Goal: Navigation & Orientation: Find specific page/section

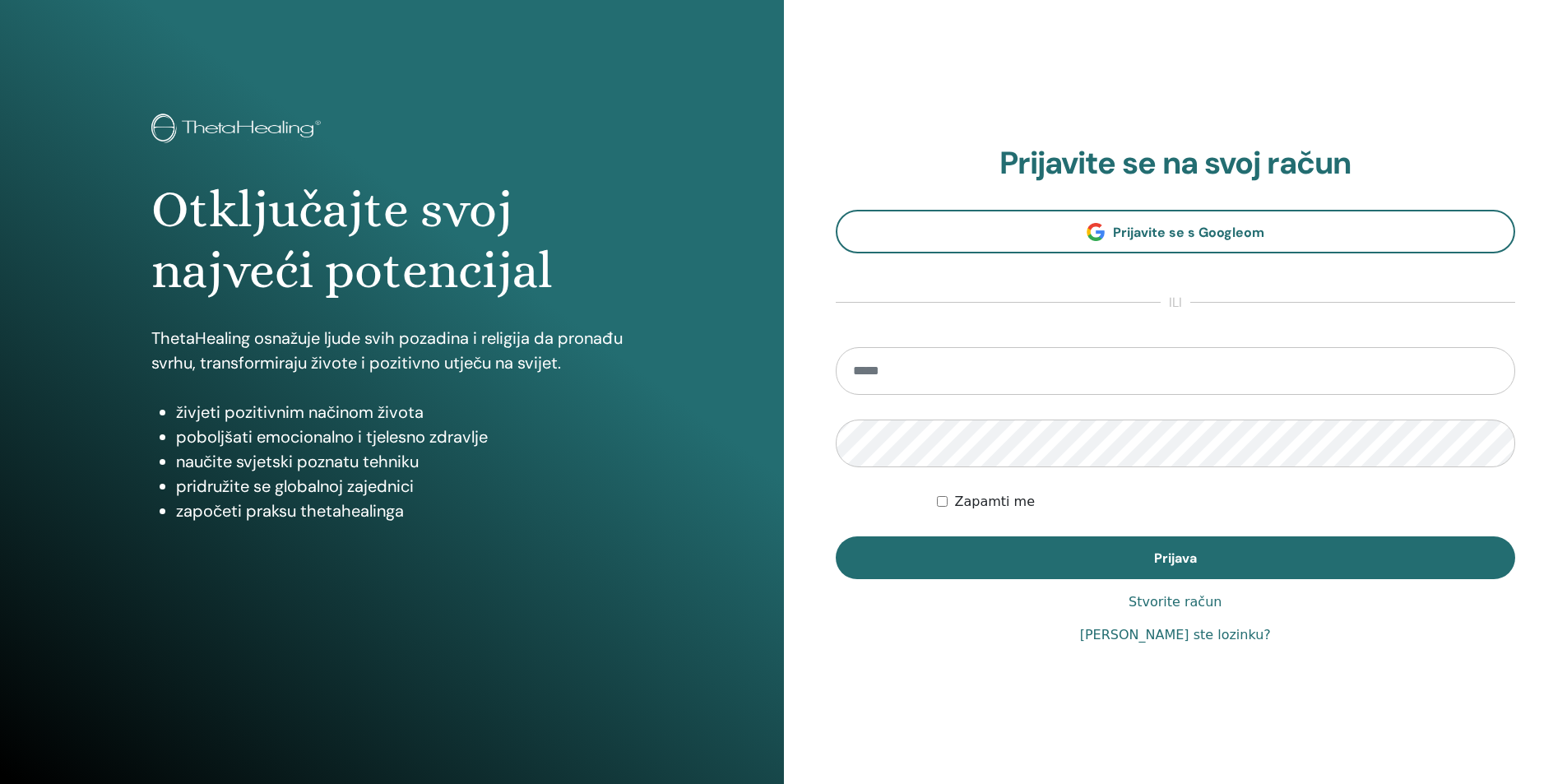
click at [898, 359] on input "email" at bounding box center [1177, 370] width 680 height 48
type input "**********"
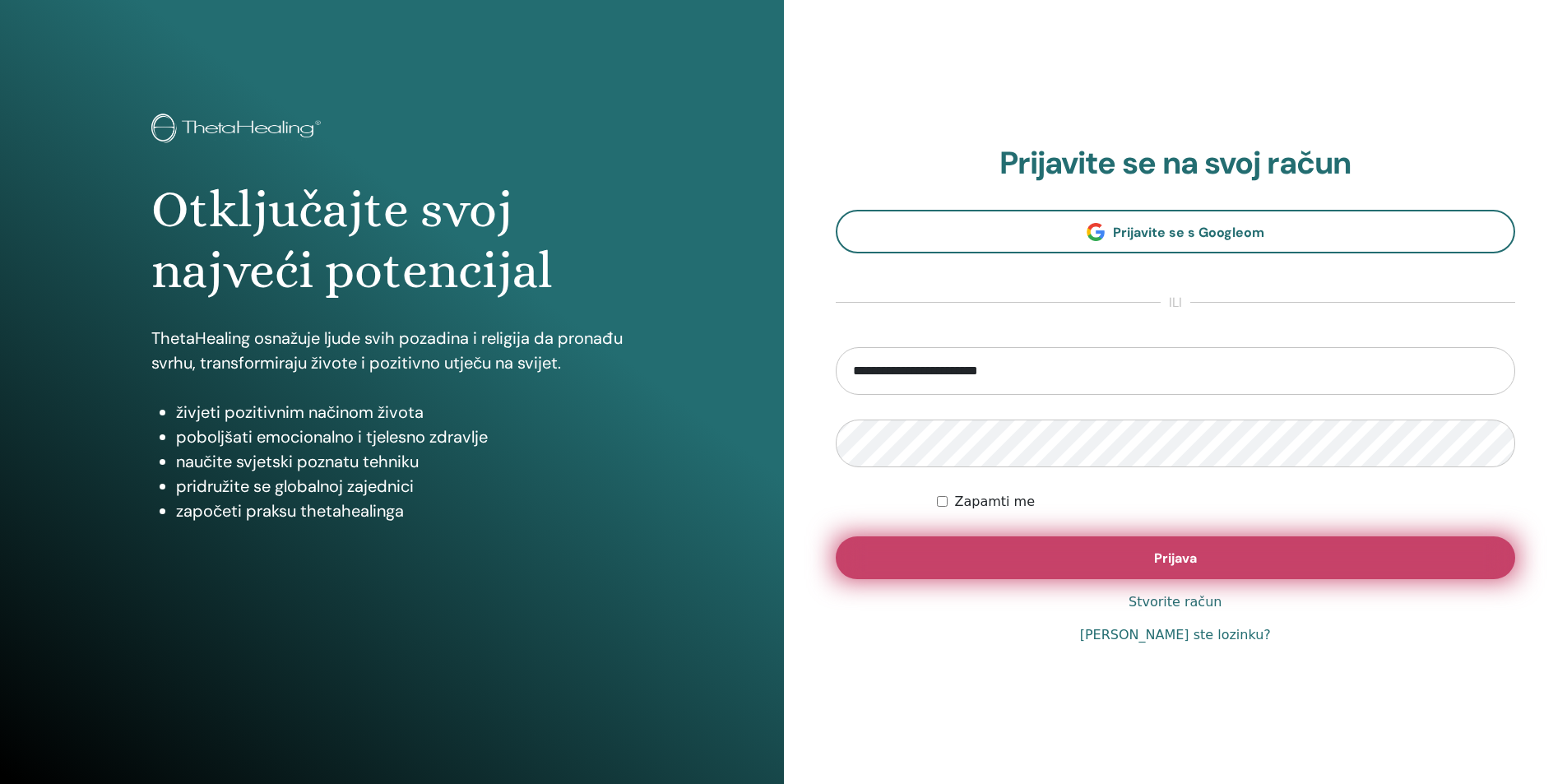
click at [1194, 555] on span "Prijava" at bounding box center [1175, 558] width 43 height 18
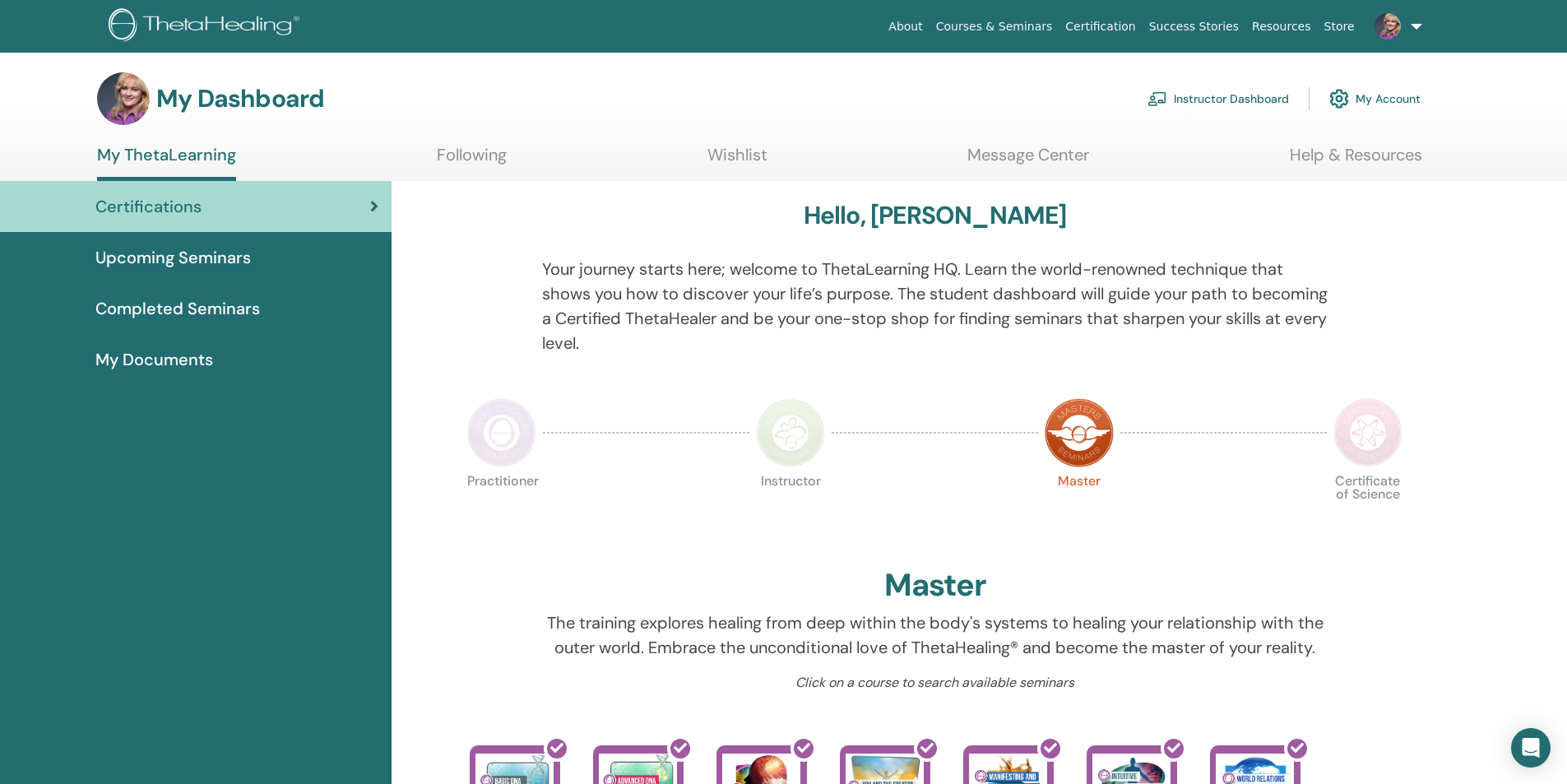
click at [1039, 156] on link "Message Center" at bounding box center [1028, 161] width 122 height 32
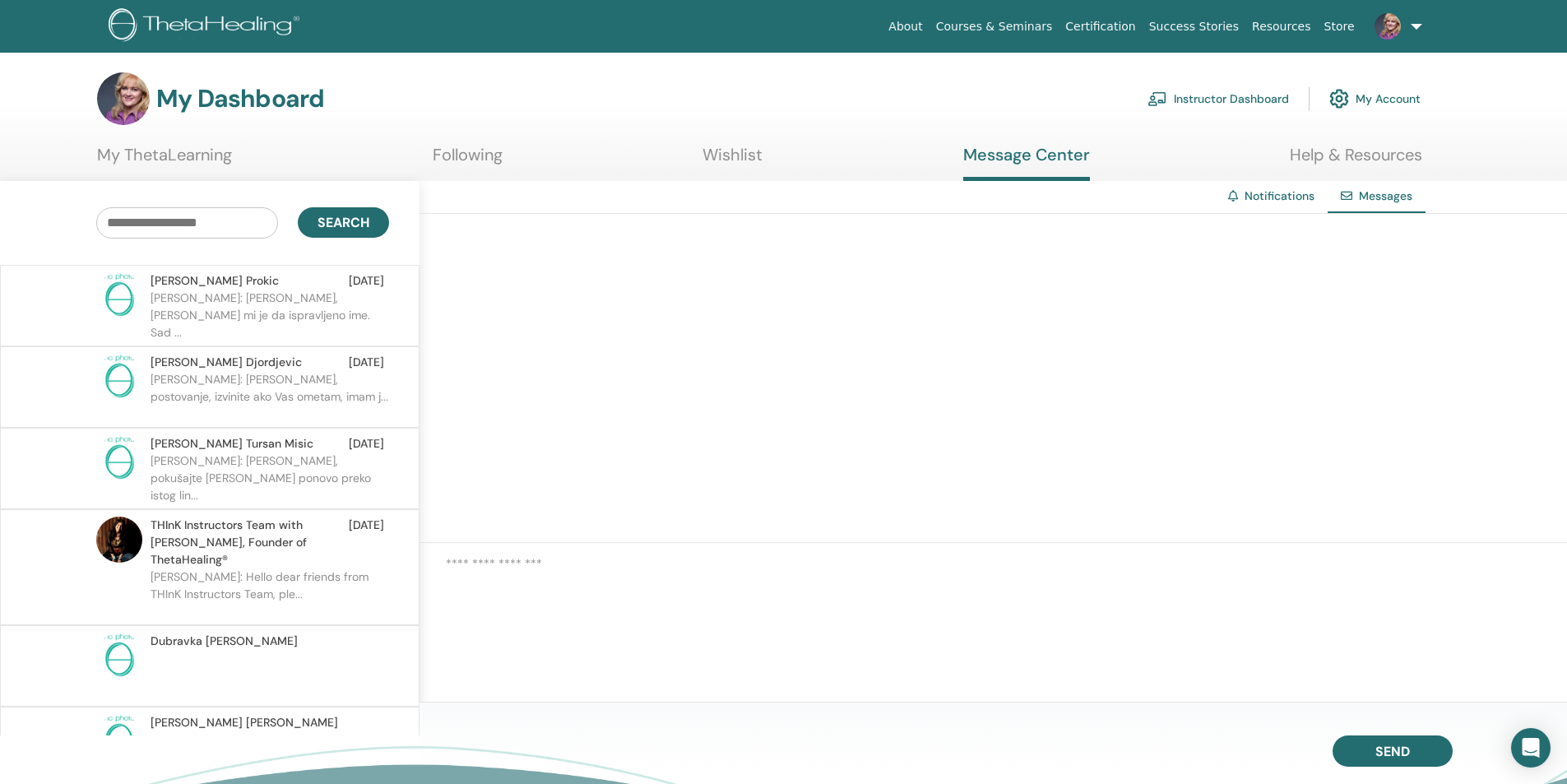
click at [1222, 99] on link "Instructor Dashboard" at bounding box center [1218, 98] width 142 height 36
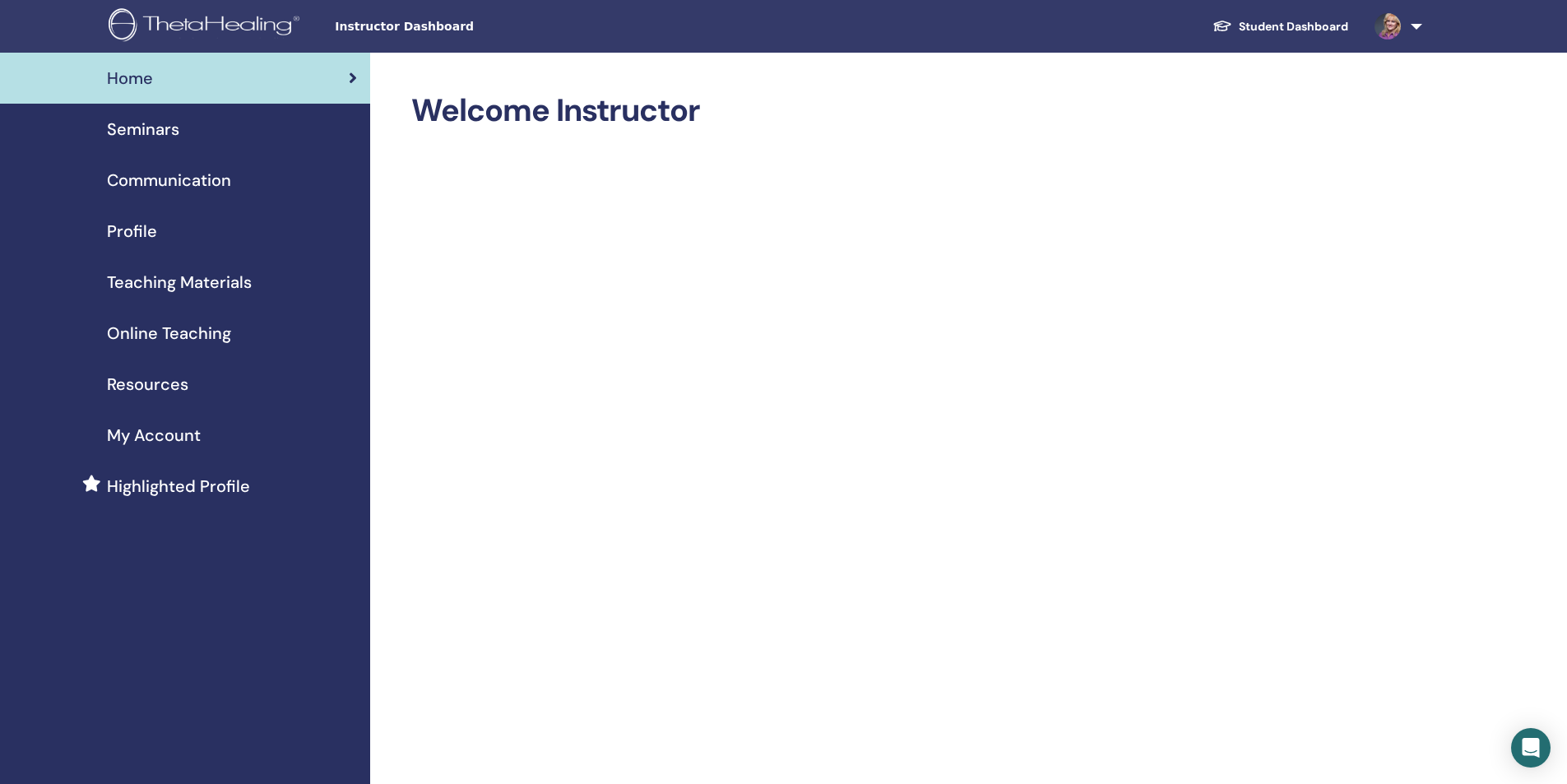
click at [150, 128] on span "Seminars" at bounding box center [143, 128] width 72 height 24
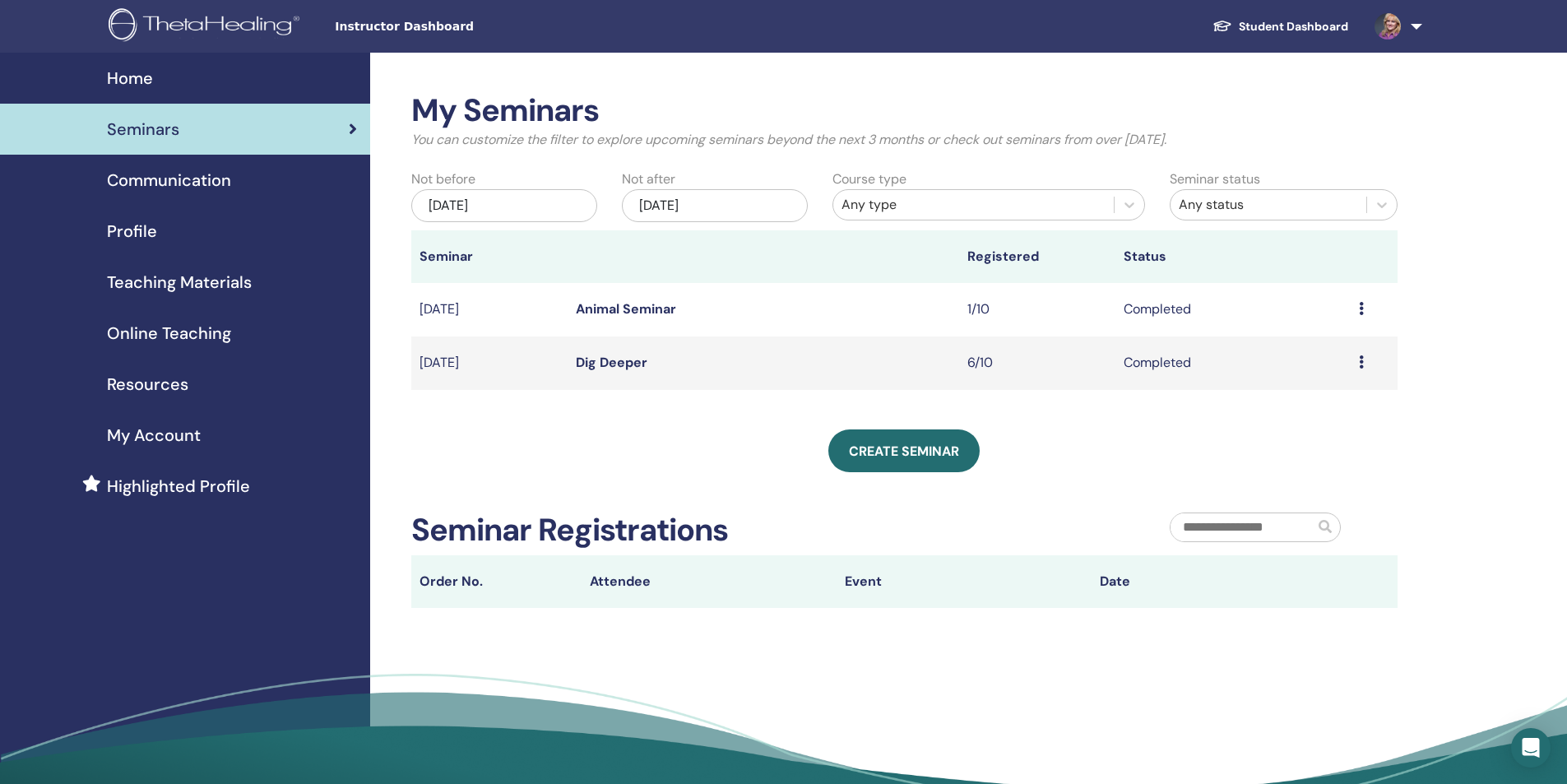
click at [1318, 21] on link "Student Dashboard" at bounding box center [1280, 27] width 162 height 30
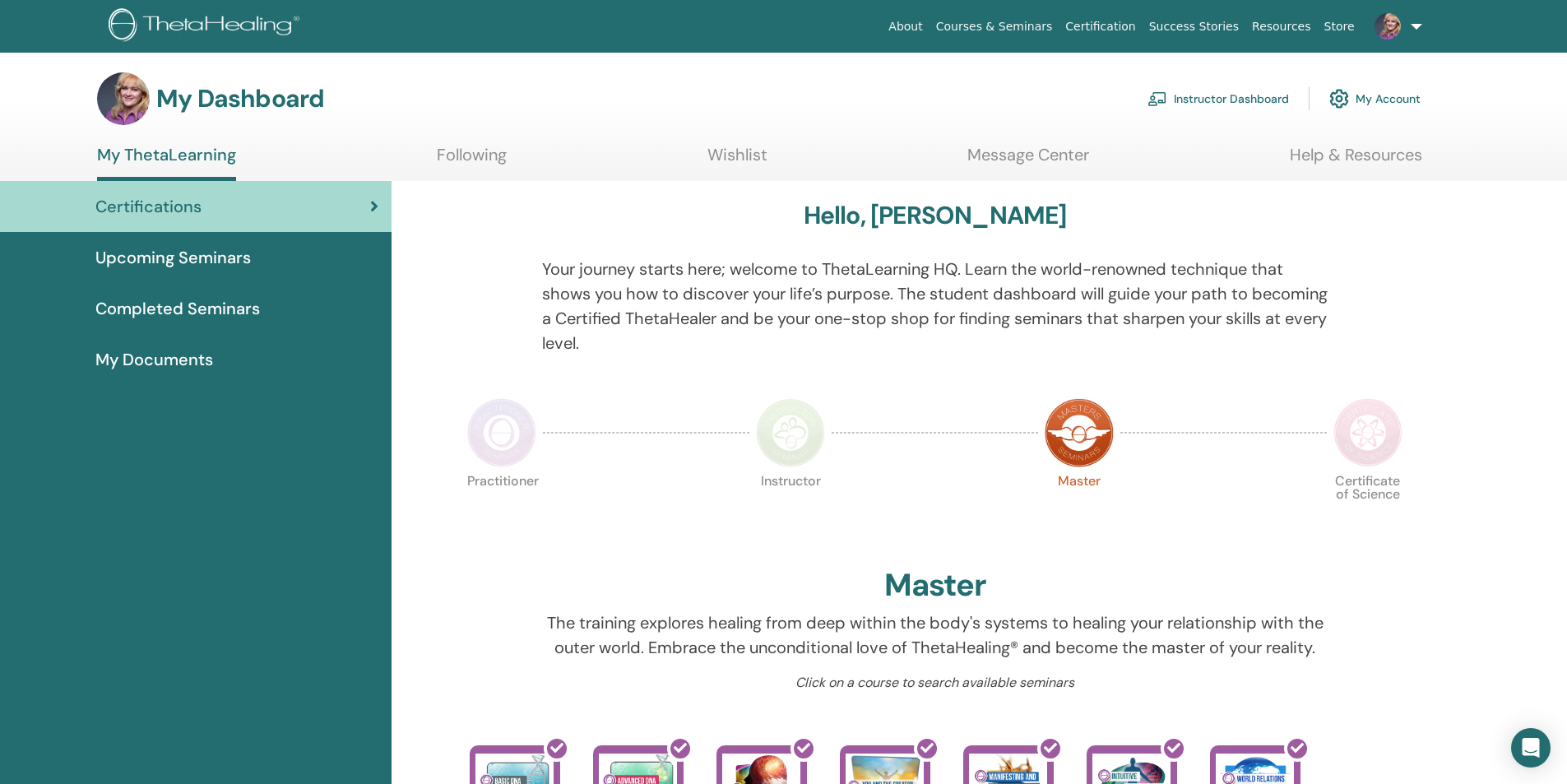
click at [1016, 152] on link "Message Center" at bounding box center [1028, 161] width 122 height 32
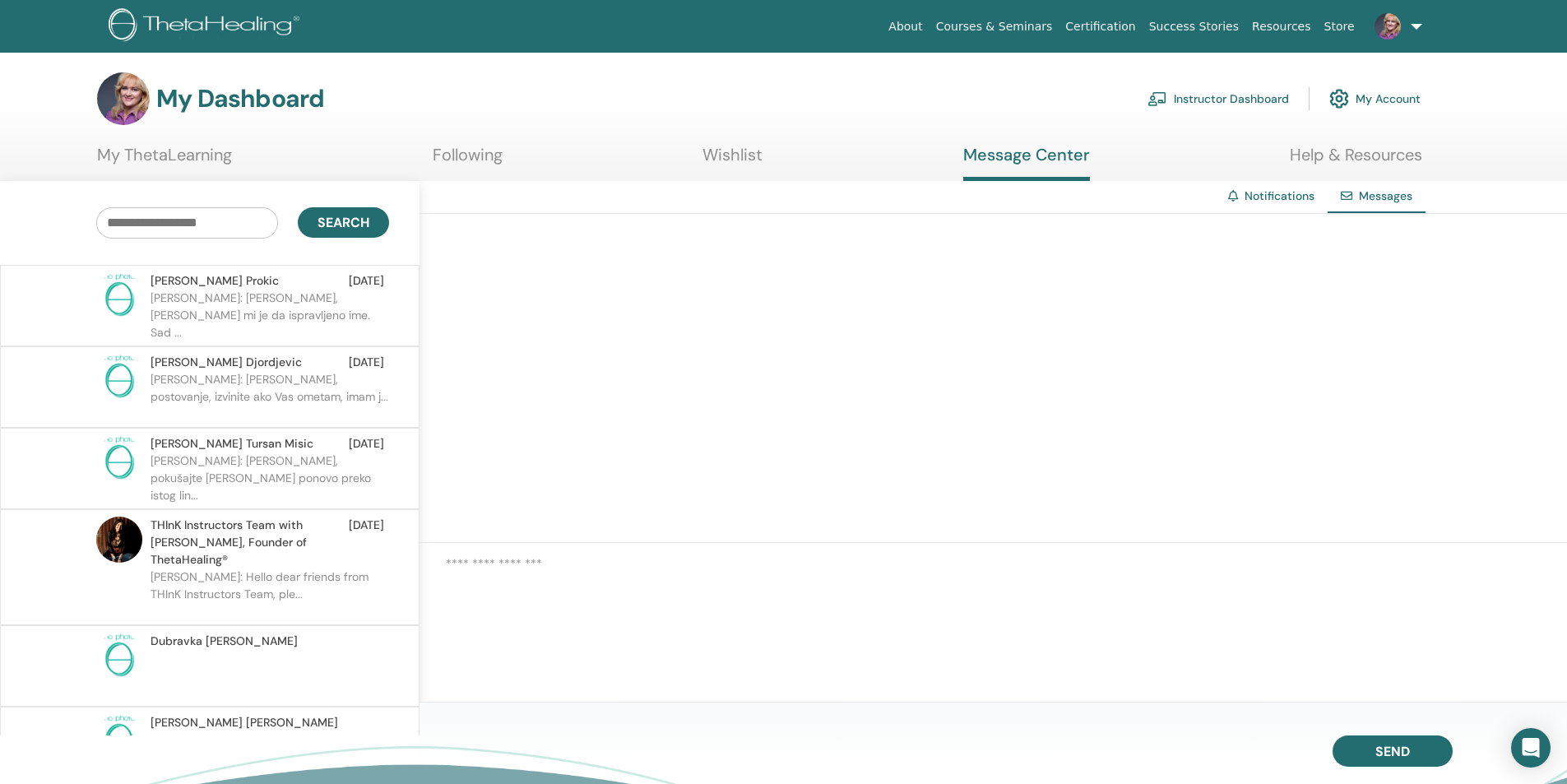
click at [756, 157] on link "Wishlist" at bounding box center [732, 161] width 60 height 32
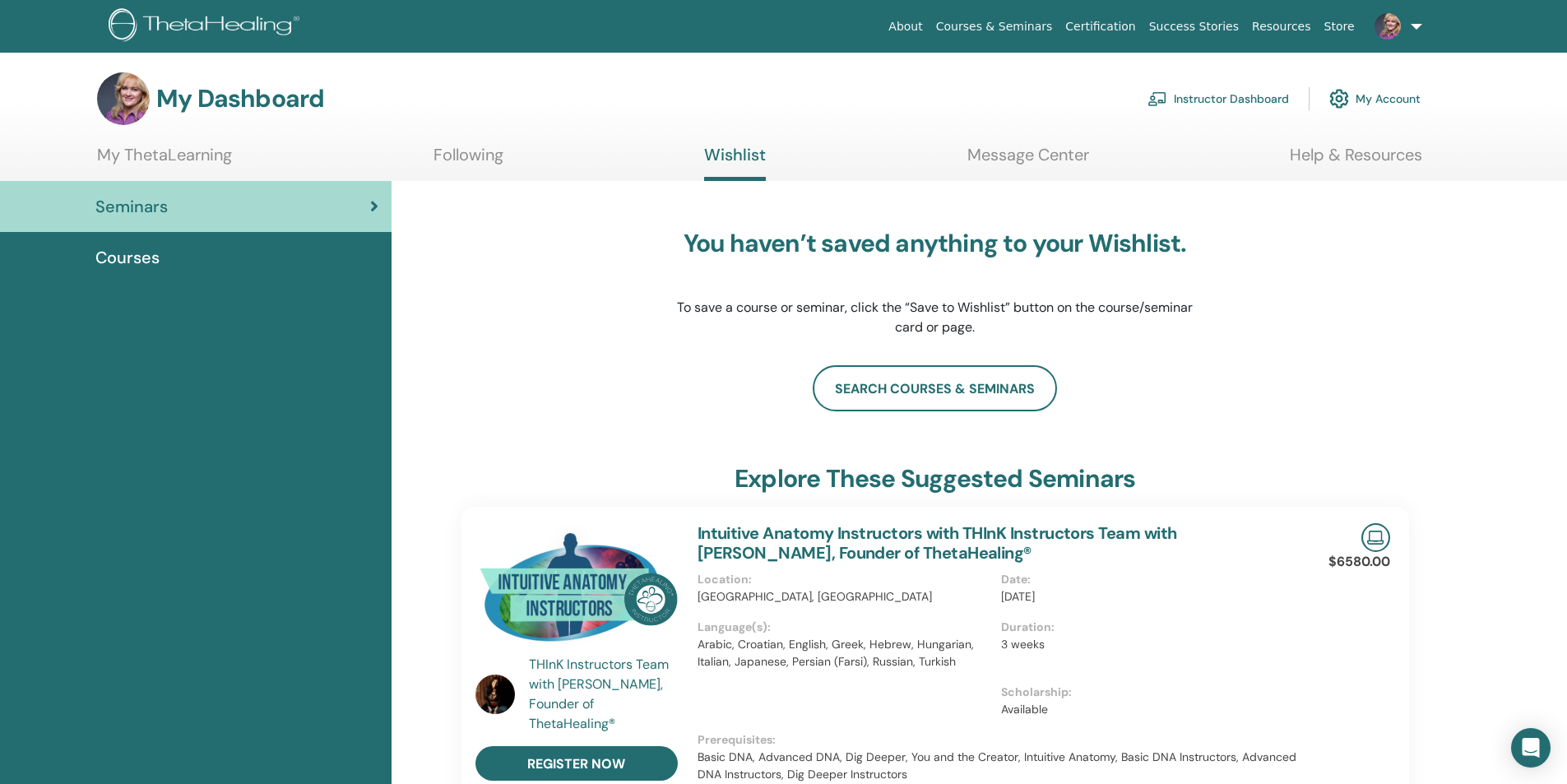
click at [1412, 26] on link at bounding box center [1395, 26] width 68 height 53
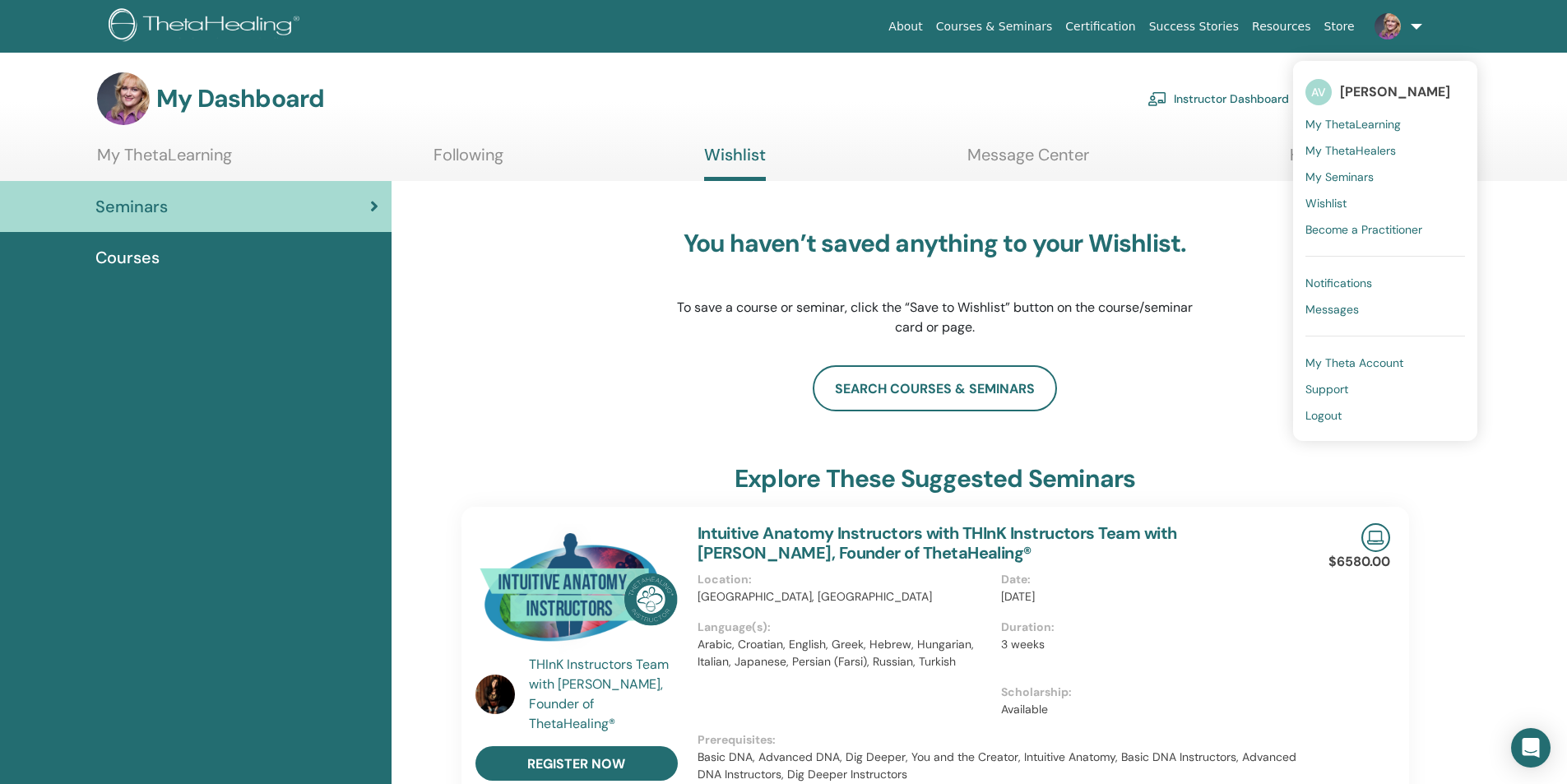
click at [1335, 416] on span "Logout" at bounding box center [1323, 415] width 36 height 15
